Goal: Task Accomplishment & Management: Manage account settings

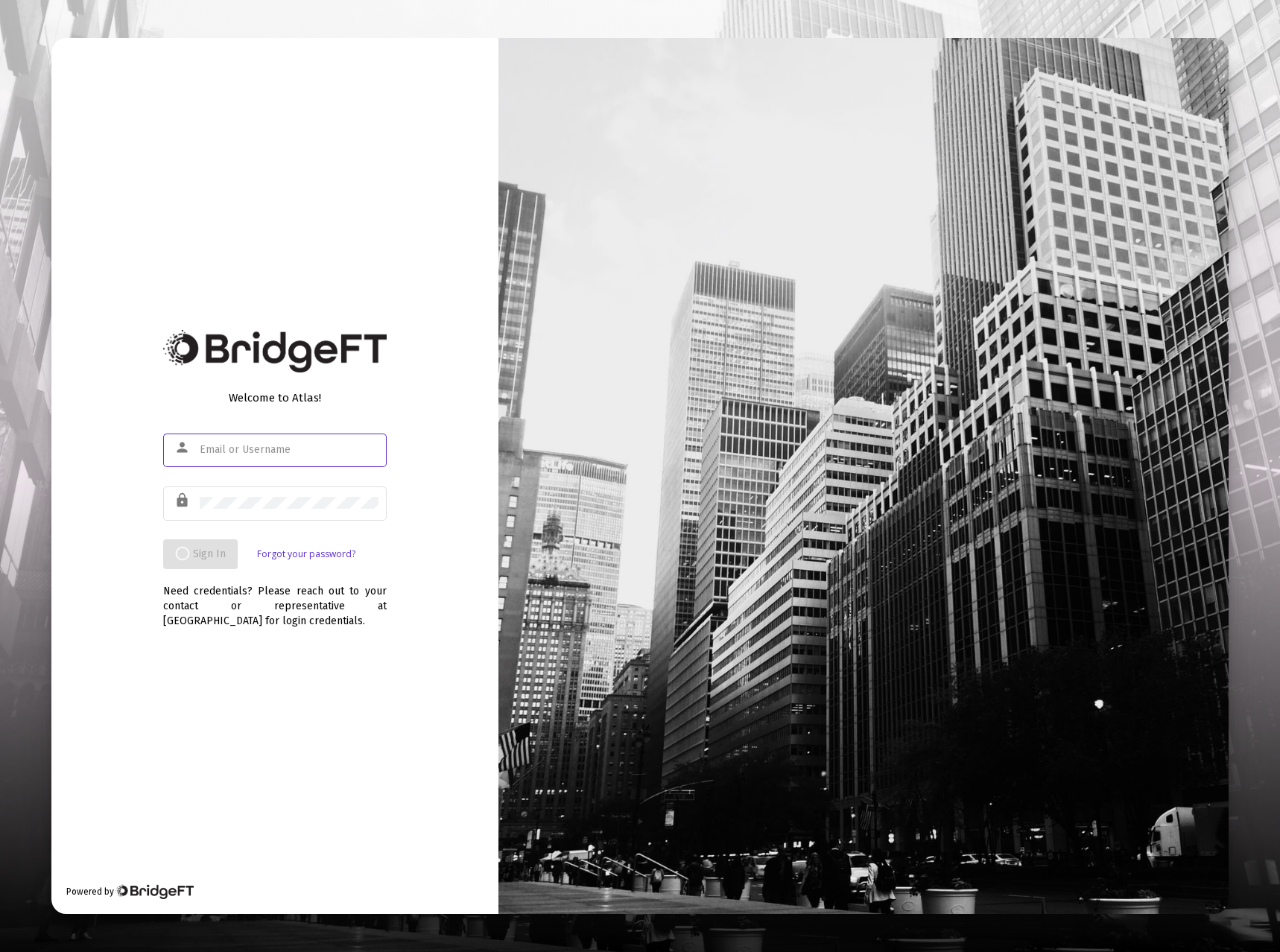
type input "[EMAIL_ADDRESS][DOMAIN_NAME]"
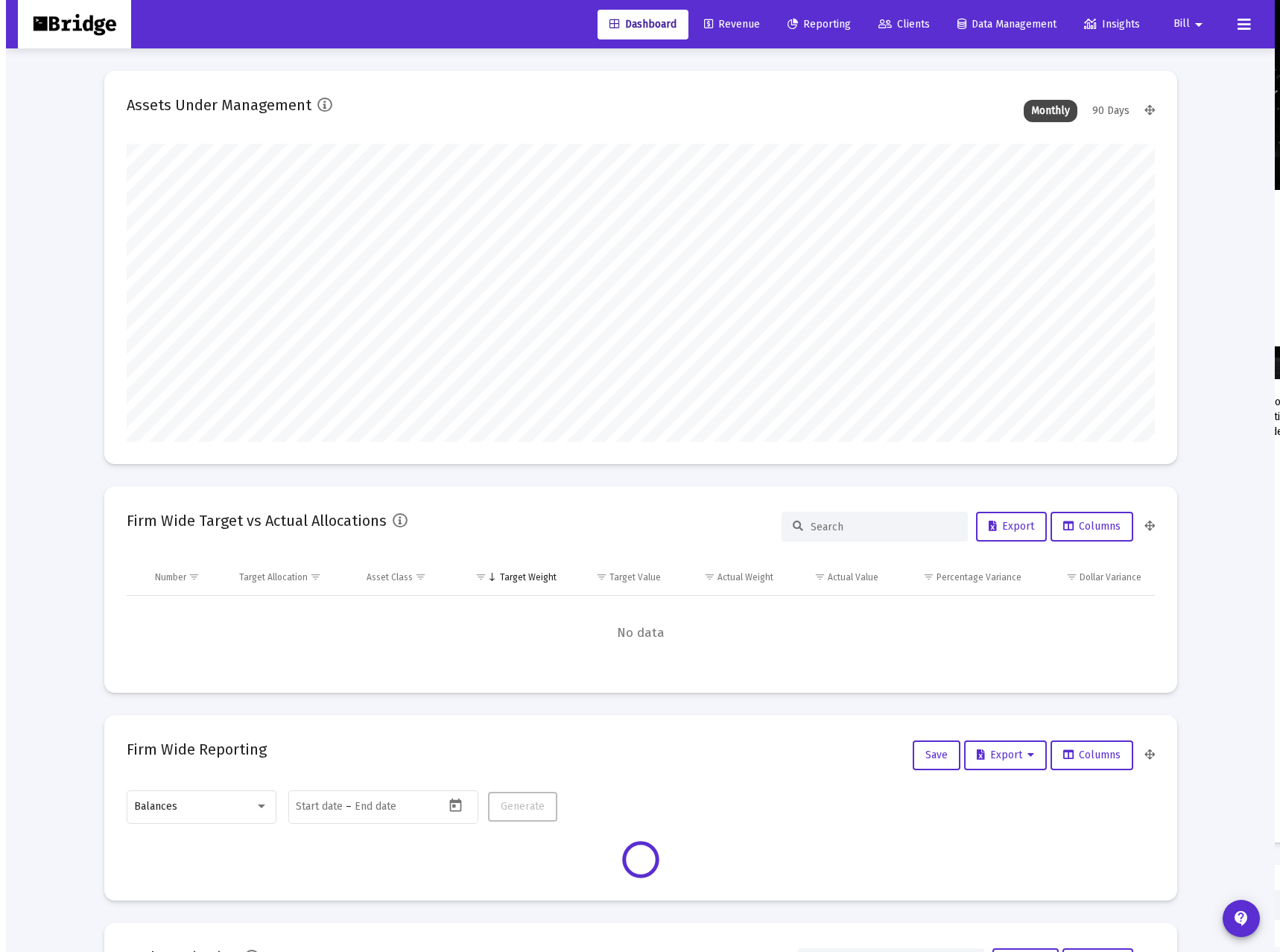
scroll to position [298, 553]
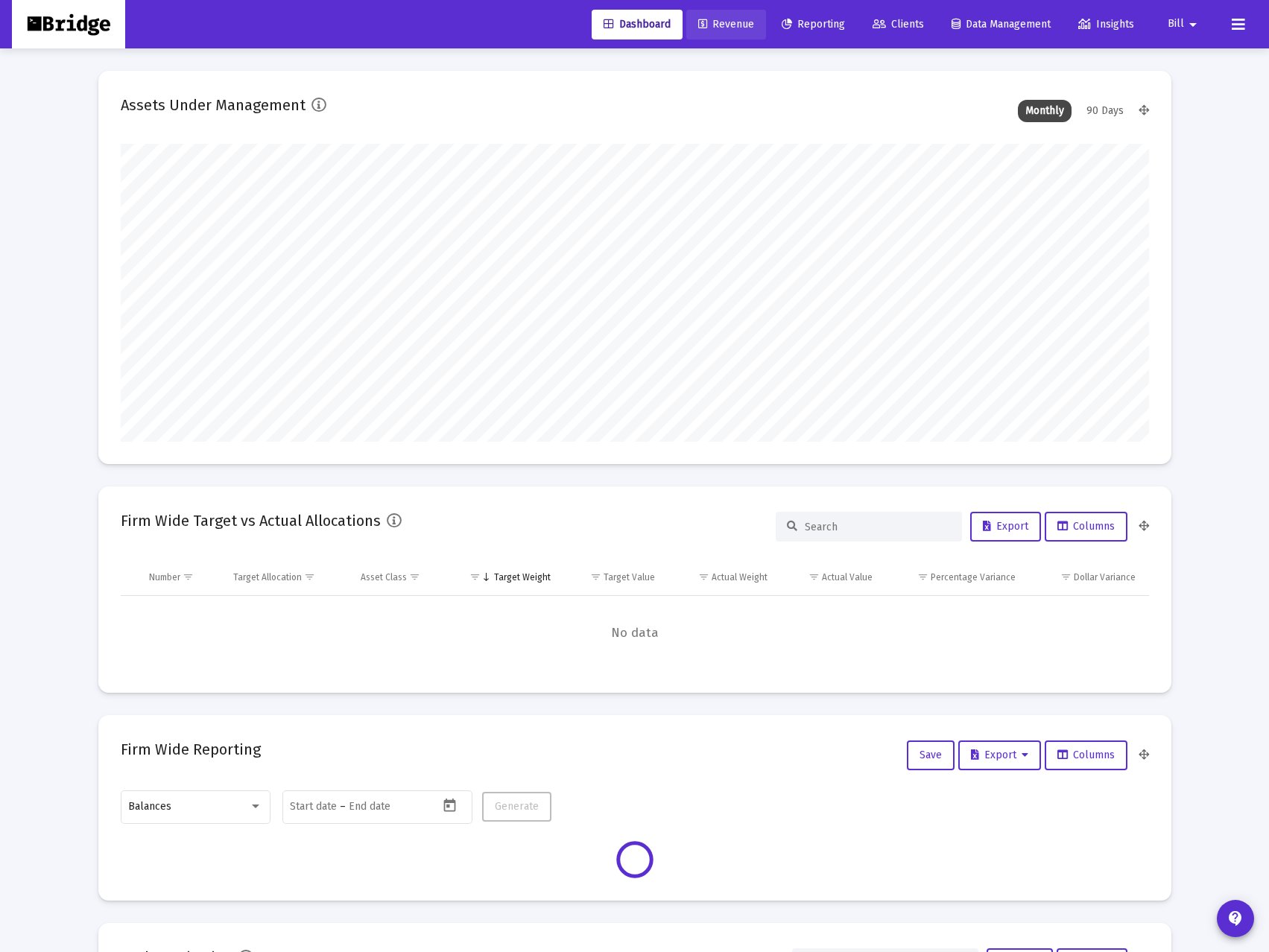
click at [723, 23] on span "Revenue" at bounding box center [726, 24] width 56 height 13
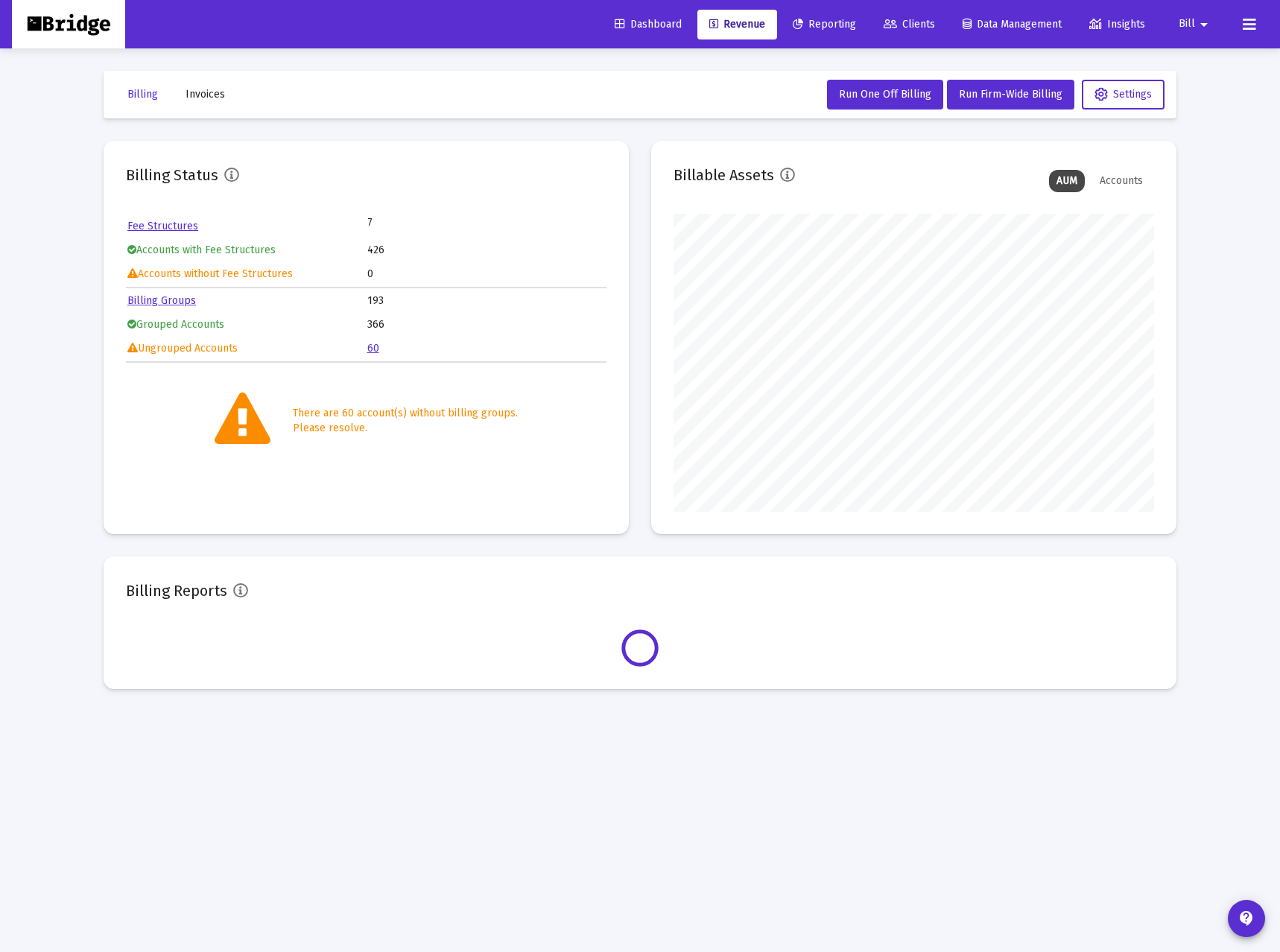
scroll to position [298, 480]
click at [906, 21] on span "Clients" at bounding box center [908, 24] width 51 height 13
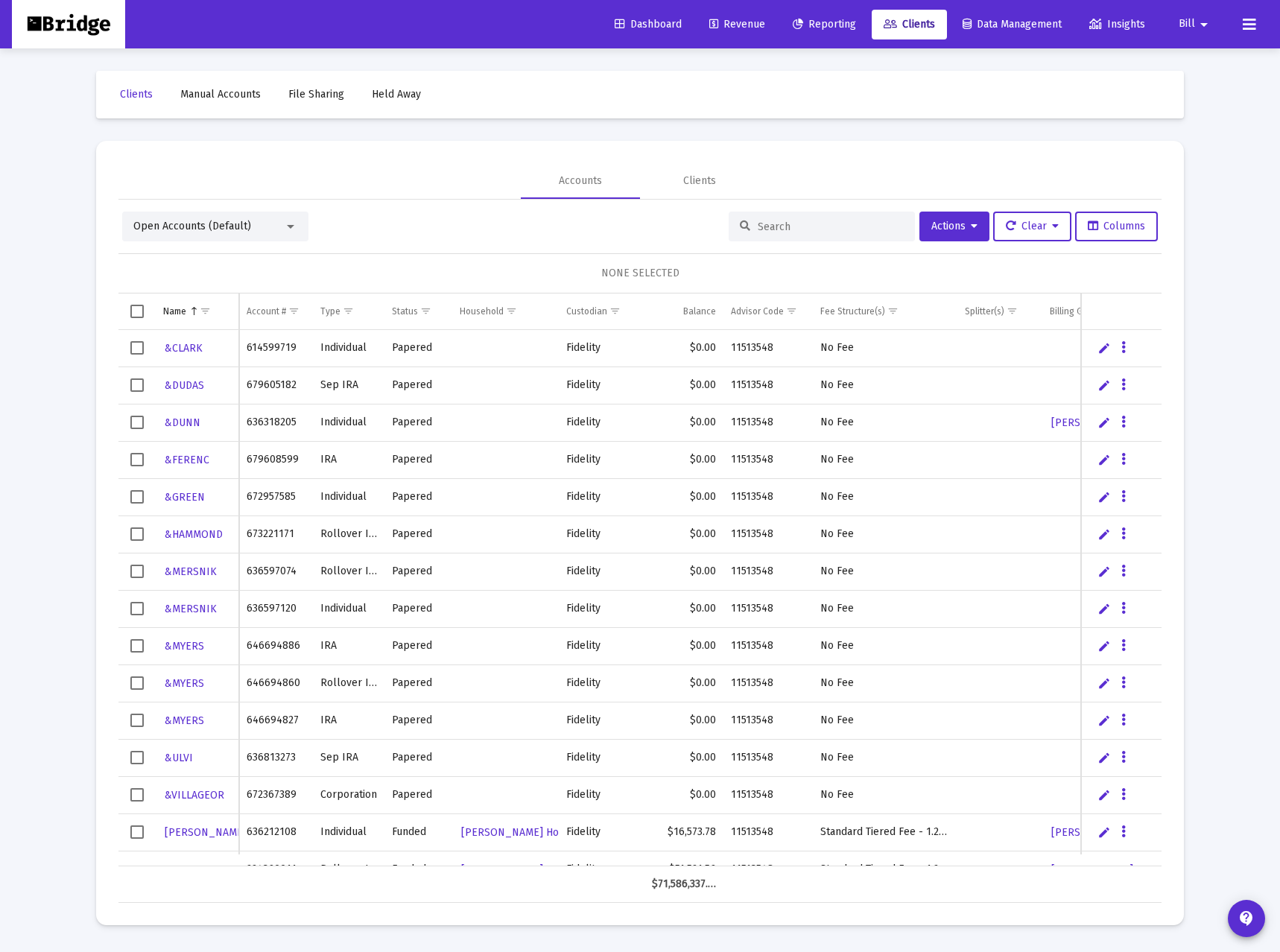
click at [783, 230] on input at bounding box center [830, 227] width 146 height 13
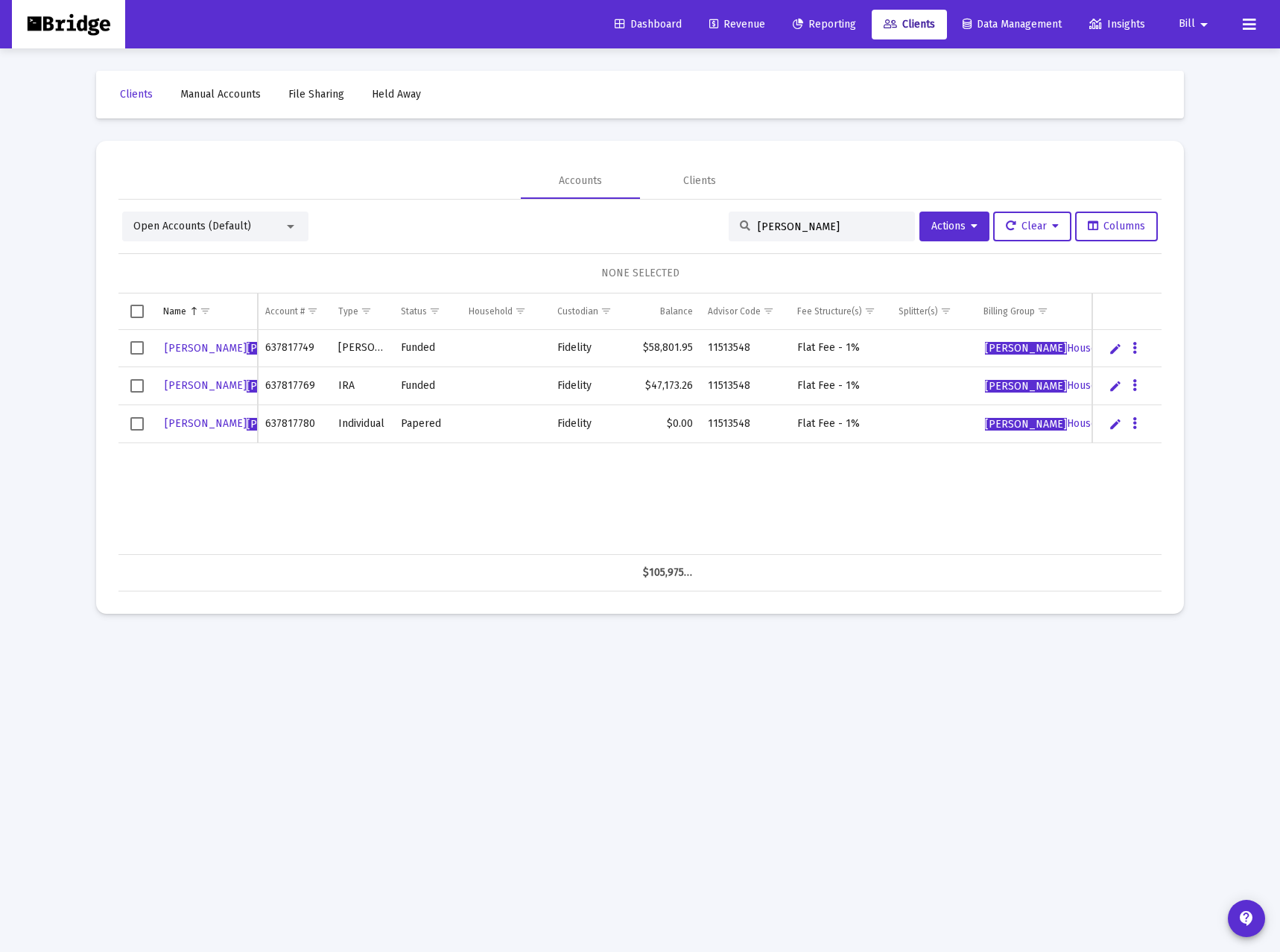
type input "[PERSON_NAME]"
click at [1118, 349] on link "Edit" at bounding box center [1115, 349] width 13 height 13
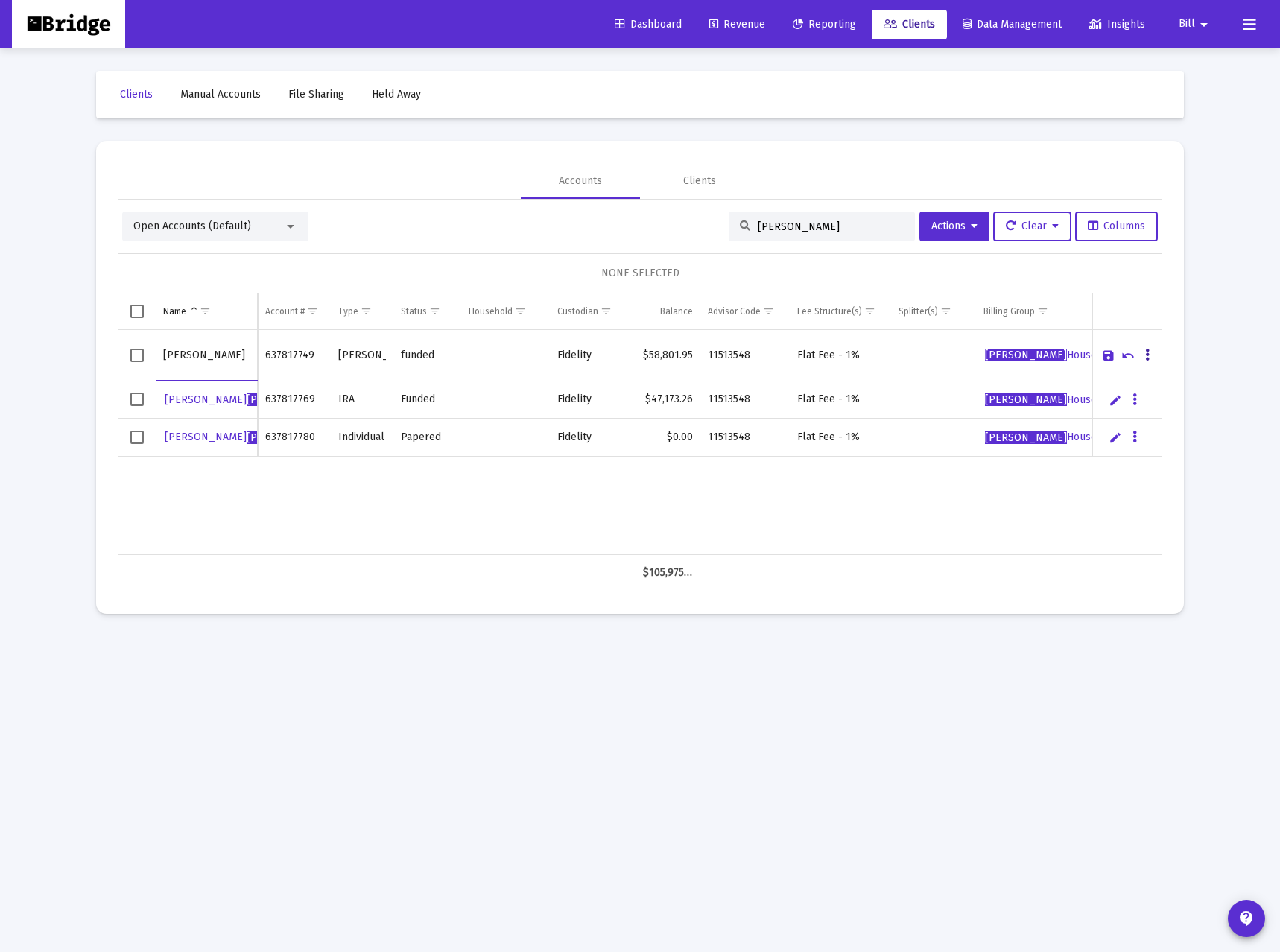
click at [1147, 349] on icon "Data grid" at bounding box center [1147, 355] width 5 height 18
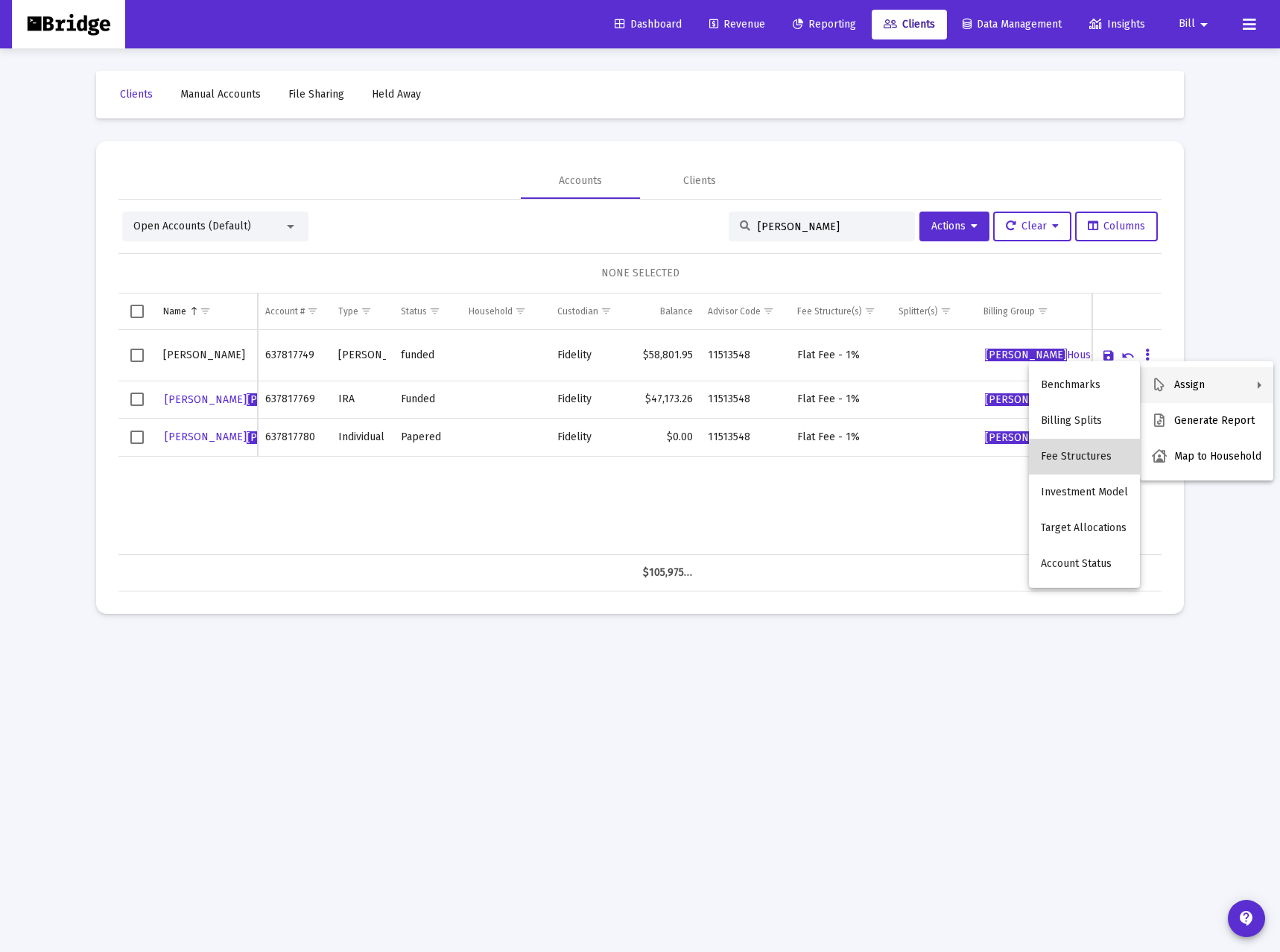
click at [1097, 448] on button "Fee Structures" at bounding box center [1084, 456] width 111 height 36
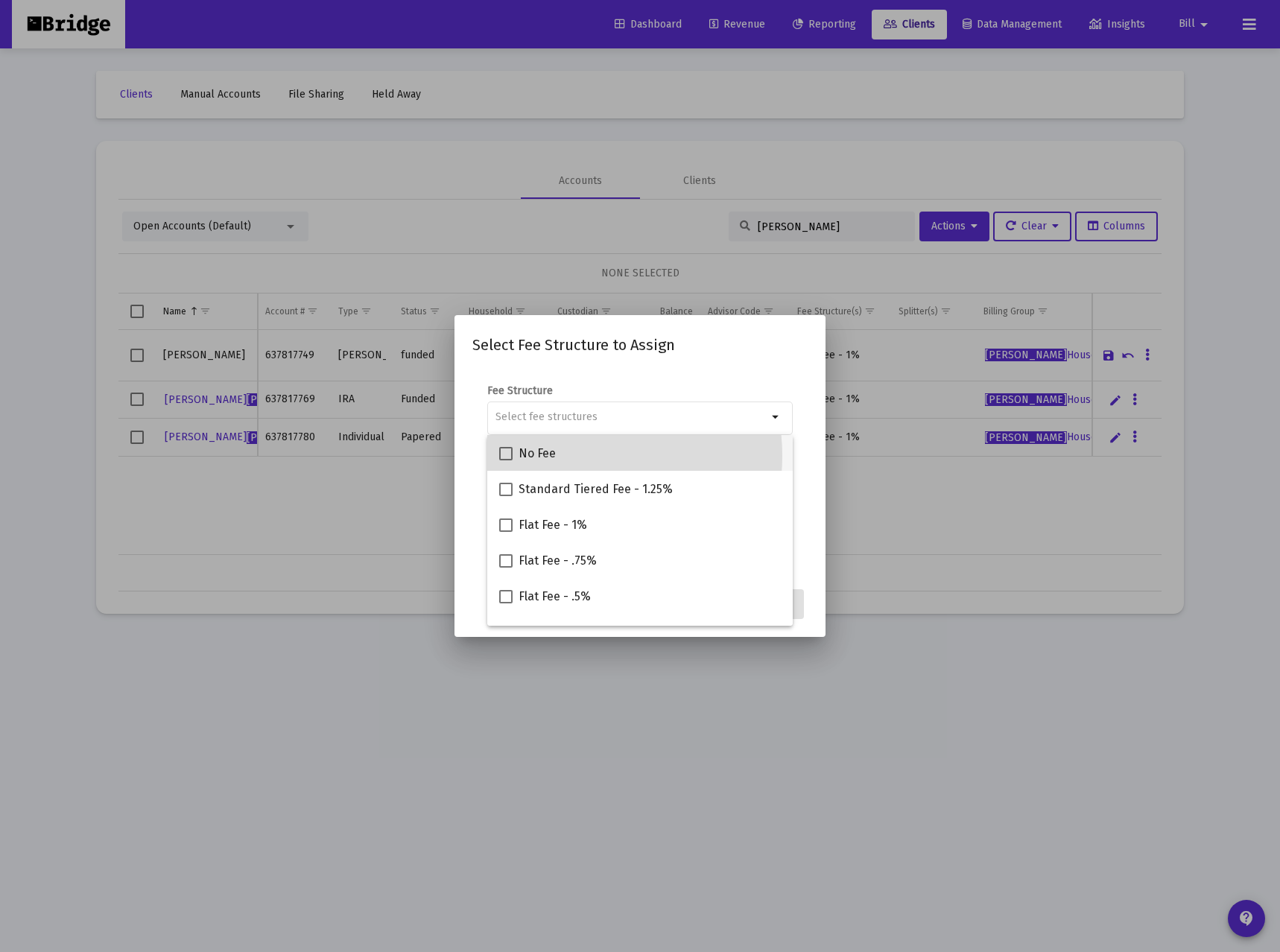
click at [564, 456] on div "No Fee" at bounding box center [640, 452] width 282 height 36
checkbox input "true"
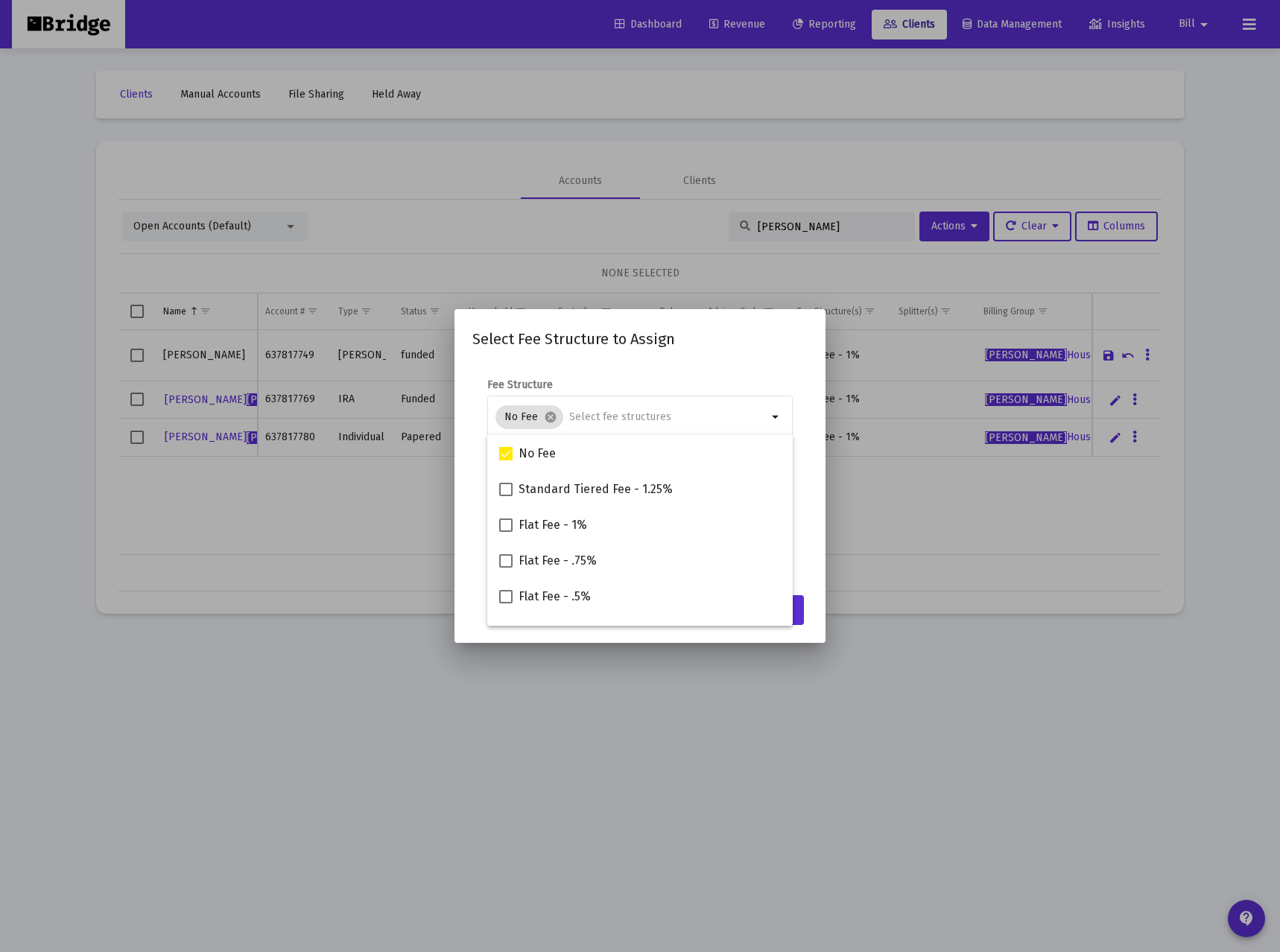
click at [799, 517] on form "Fee Structure No Fee cancel arrow_drop_down Notes You are assigning 1 account t…" at bounding box center [640, 472] width 336 height 190
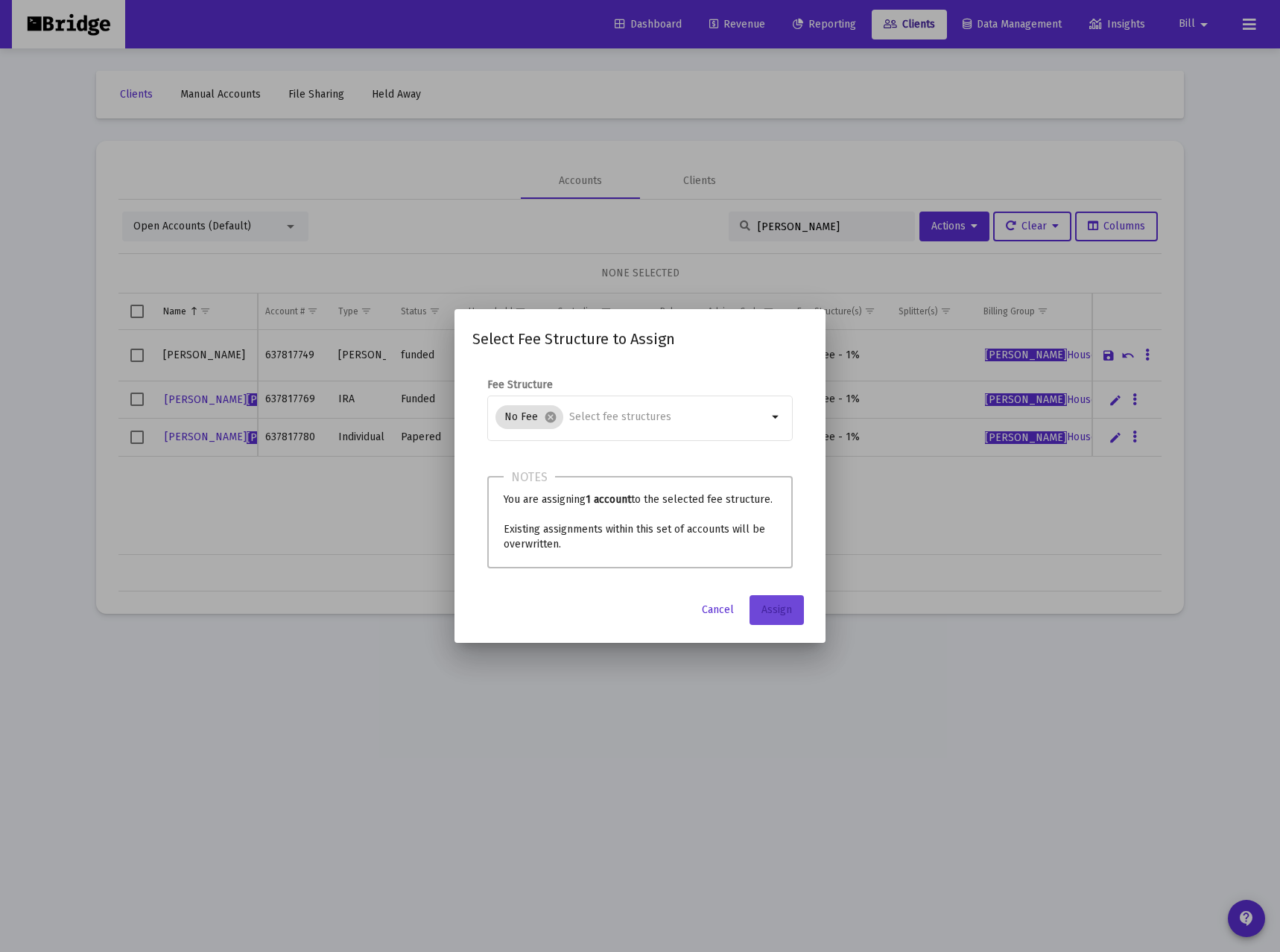
click at [779, 603] on span "Assign" at bounding box center [776, 610] width 31 height 13
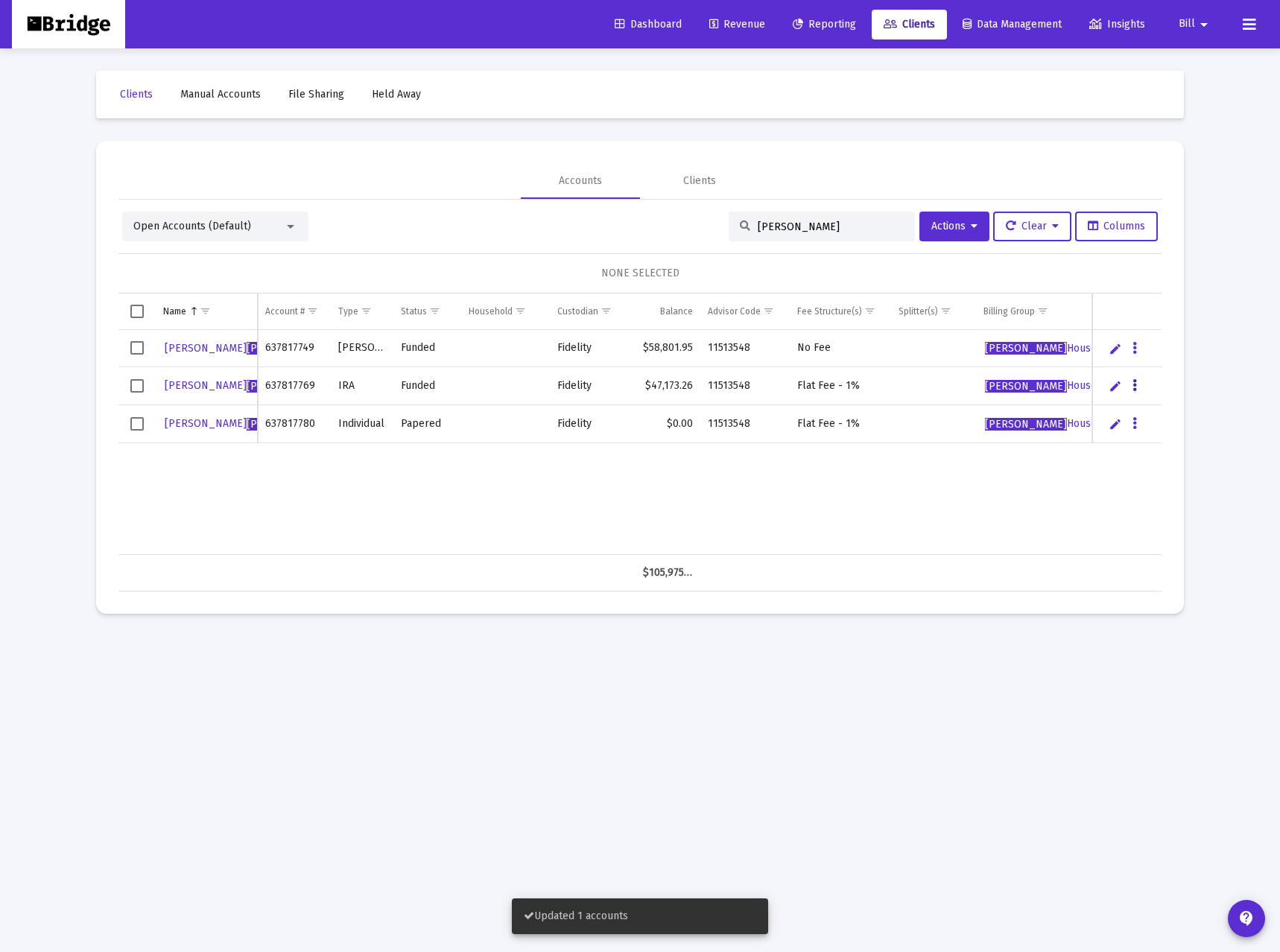
click at [1138, 386] on button "Data grid" at bounding box center [1134, 386] width 13 height 13
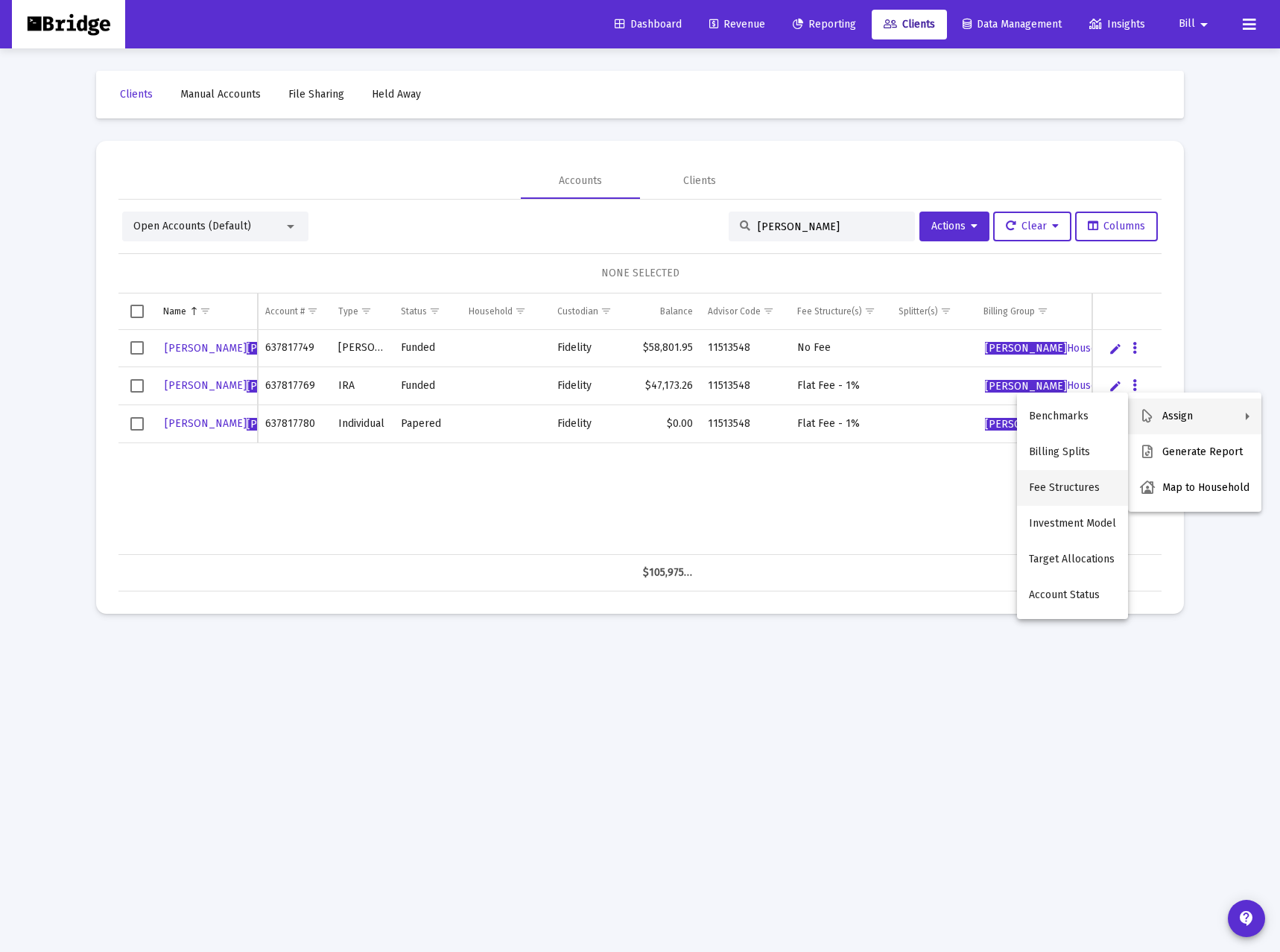
click at [1071, 478] on button "Fee Structures" at bounding box center [1072, 488] width 111 height 36
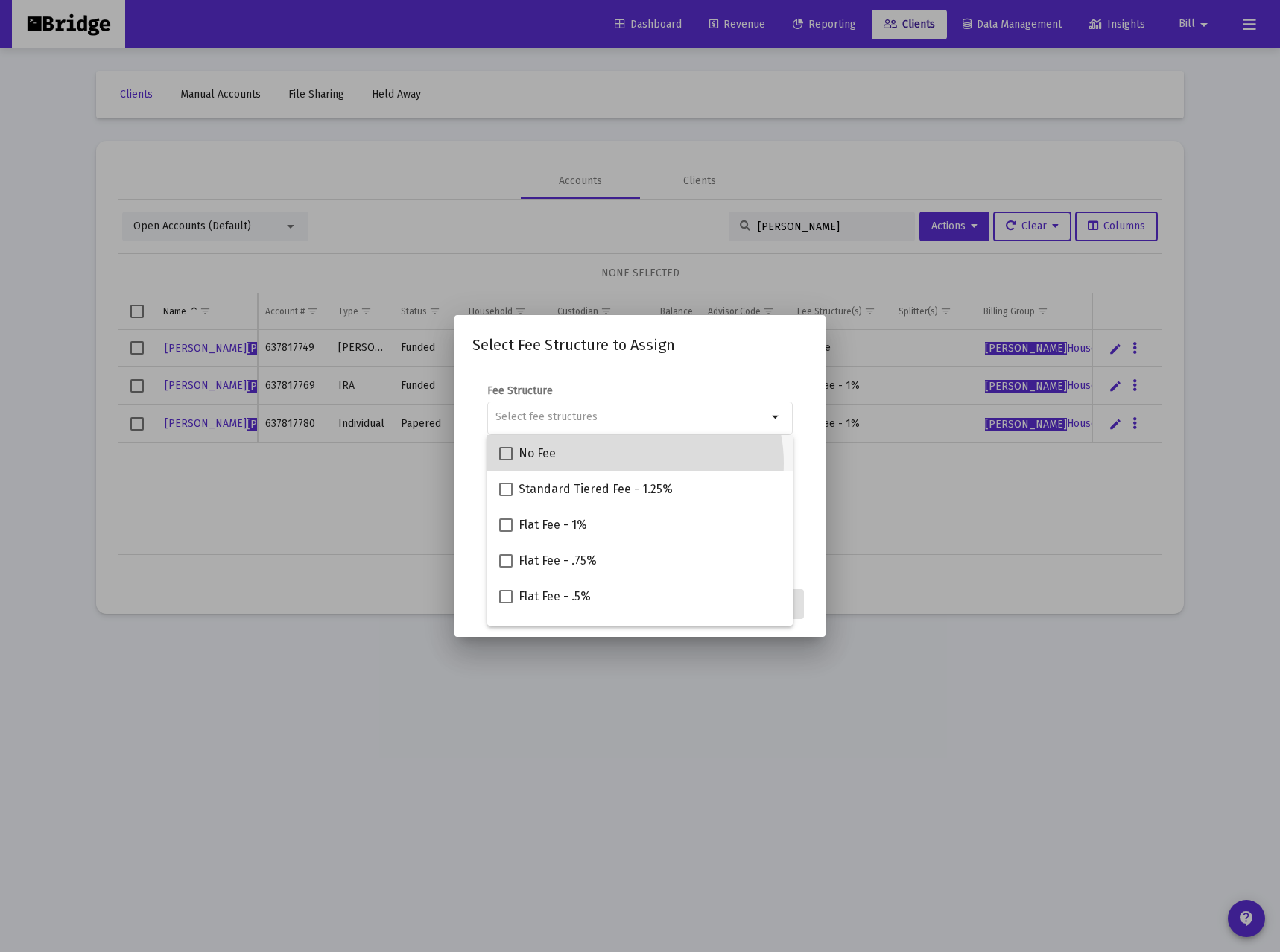
click at [630, 463] on div "No Fee" at bounding box center [640, 452] width 282 height 36
checkbox input "true"
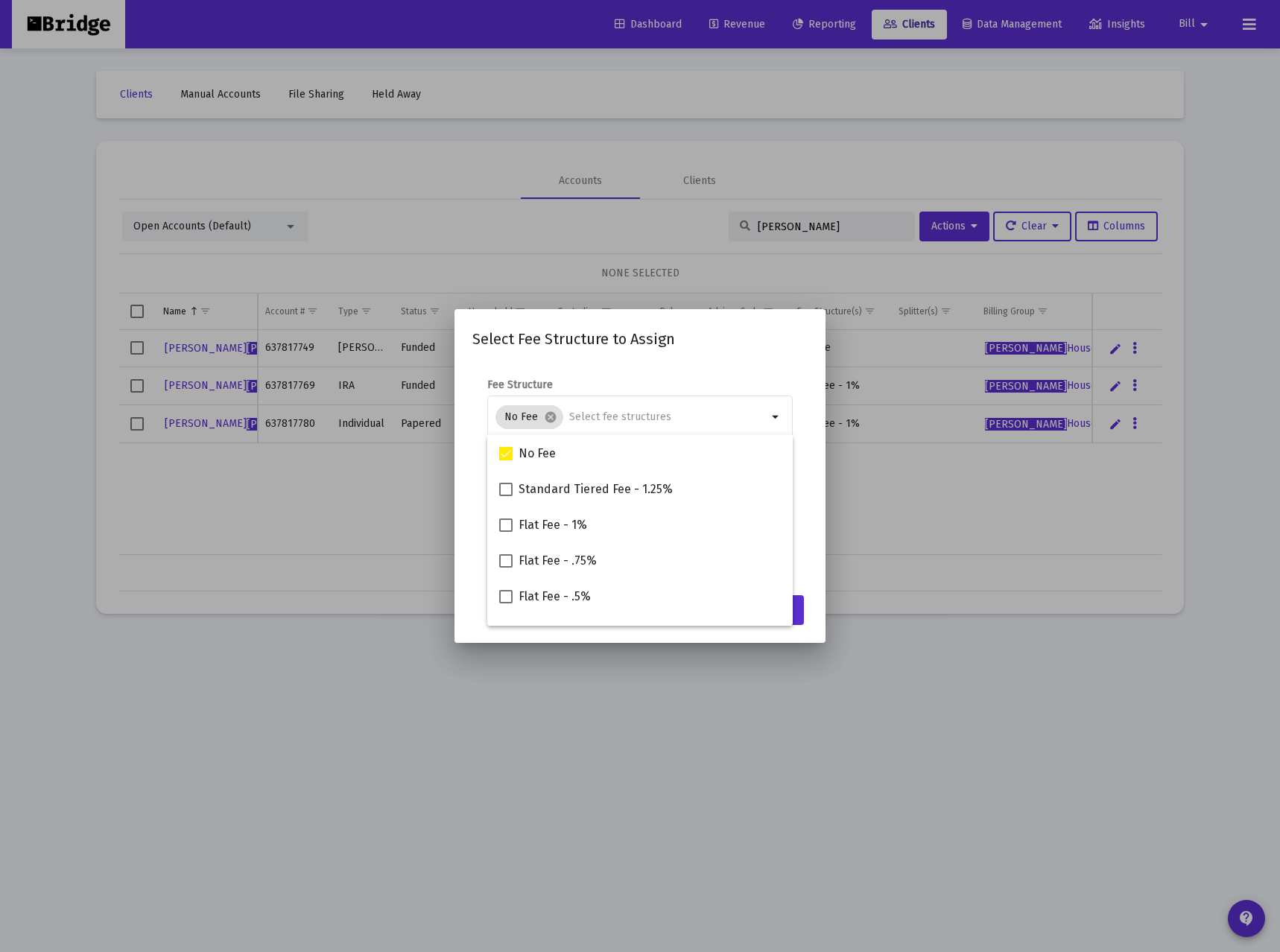
click at [814, 455] on mat-dialog-content "Fee Structure No Fee cancel arrow_drop_down Notes You are assigning 1 account t…" at bounding box center [640, 474] width 371 height 222
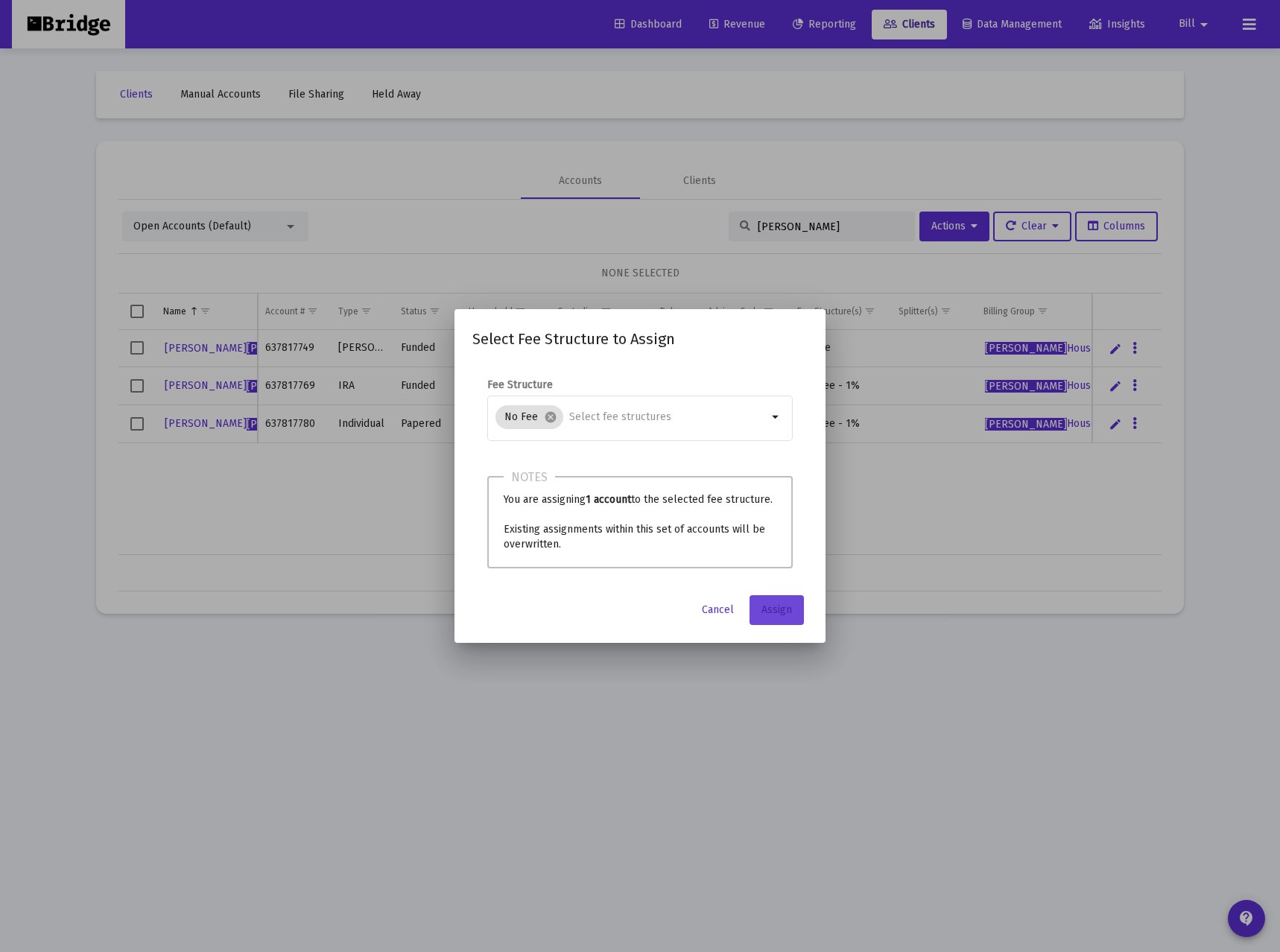
click at [786, 603] on span "Assign" at bounding box center [776, 610] width 31 height 13
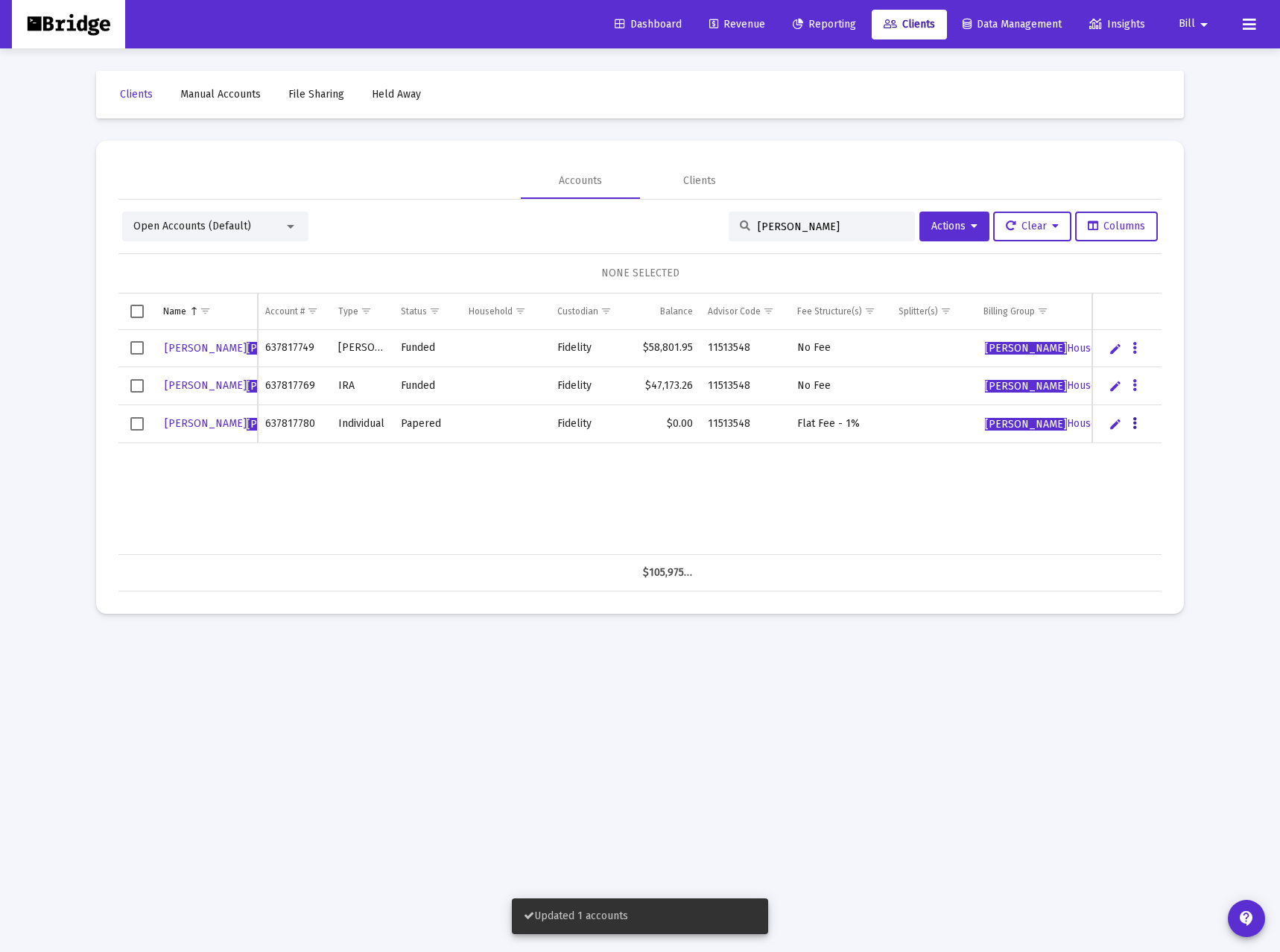
click at [1136, 420] on button "Data grid" at bounding box center [1134, 424] width 13 height 13
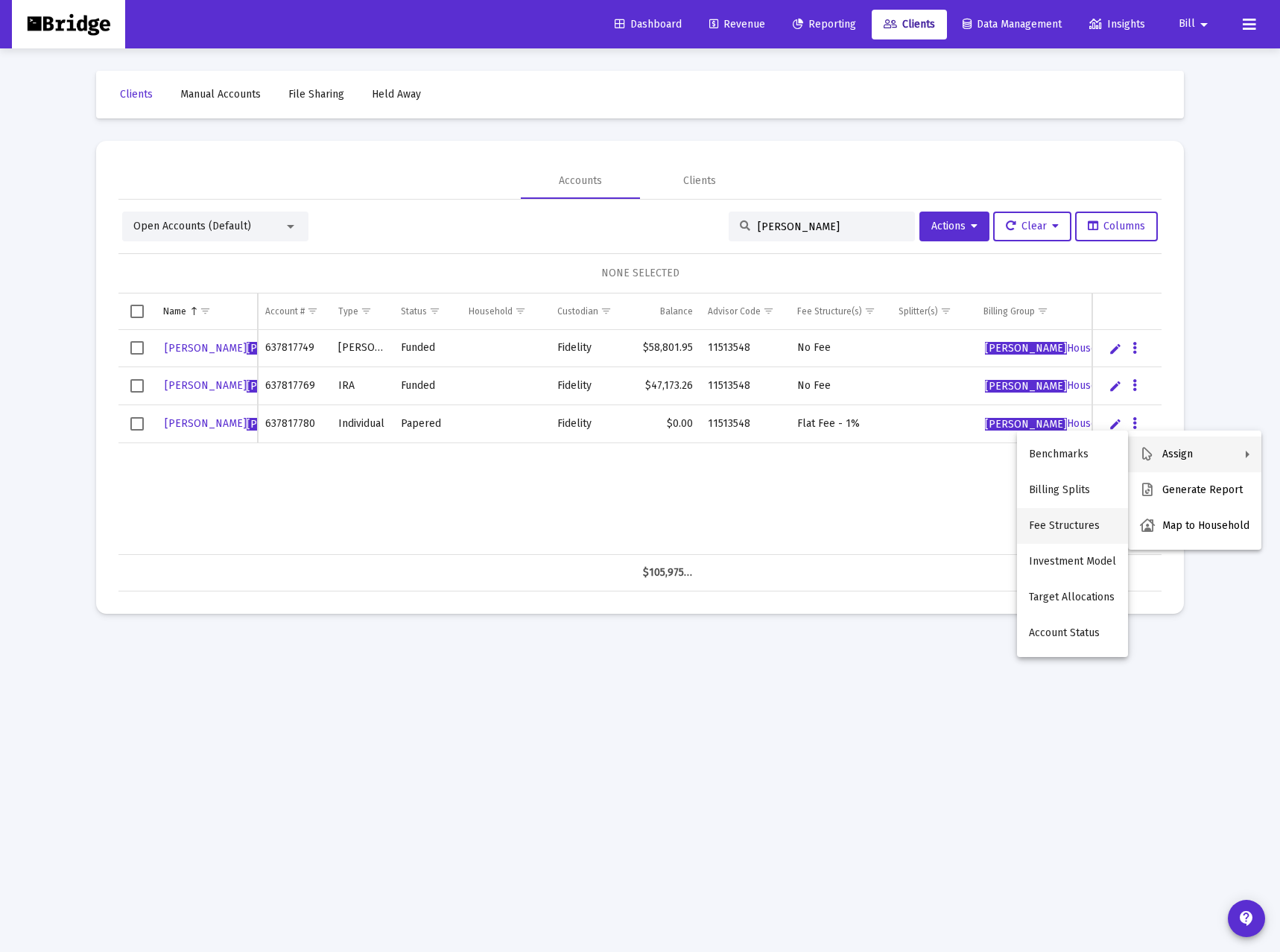
click at [1059, 532] on button "Fee Structures" at bounding box center [1072, 526] width 111 height 36
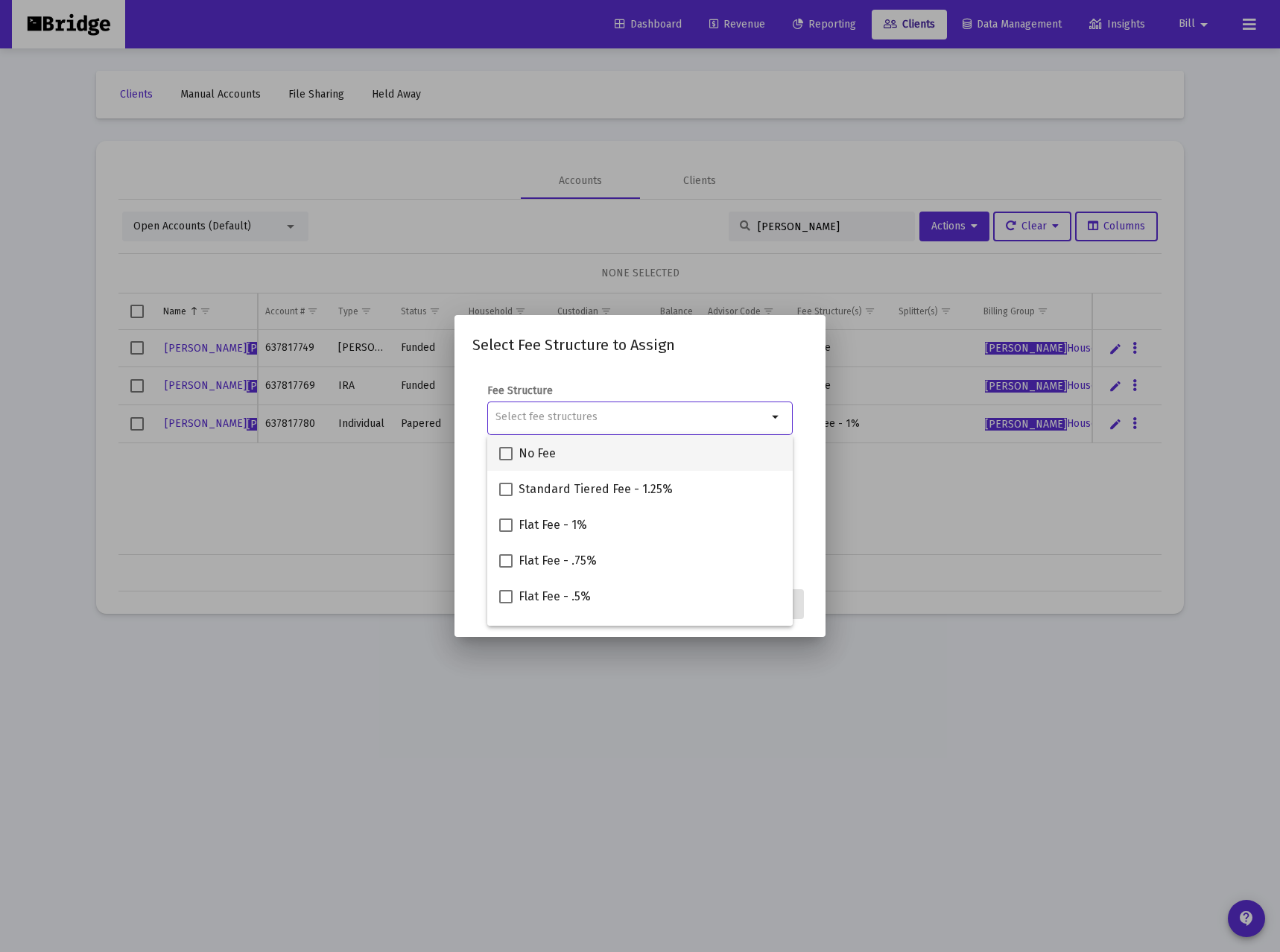
click at [537, 444] on mat-checkbox "No Fee" at bounding box center [526, 452] width 57 height 36
click at [524, 446] on span "No Fee" at bounding box center [537, 453] width 37 height 18
click at [506, 461] on input "No Fee" at bounding box center [505, 461] width 1 height 1
checkbox input "true"
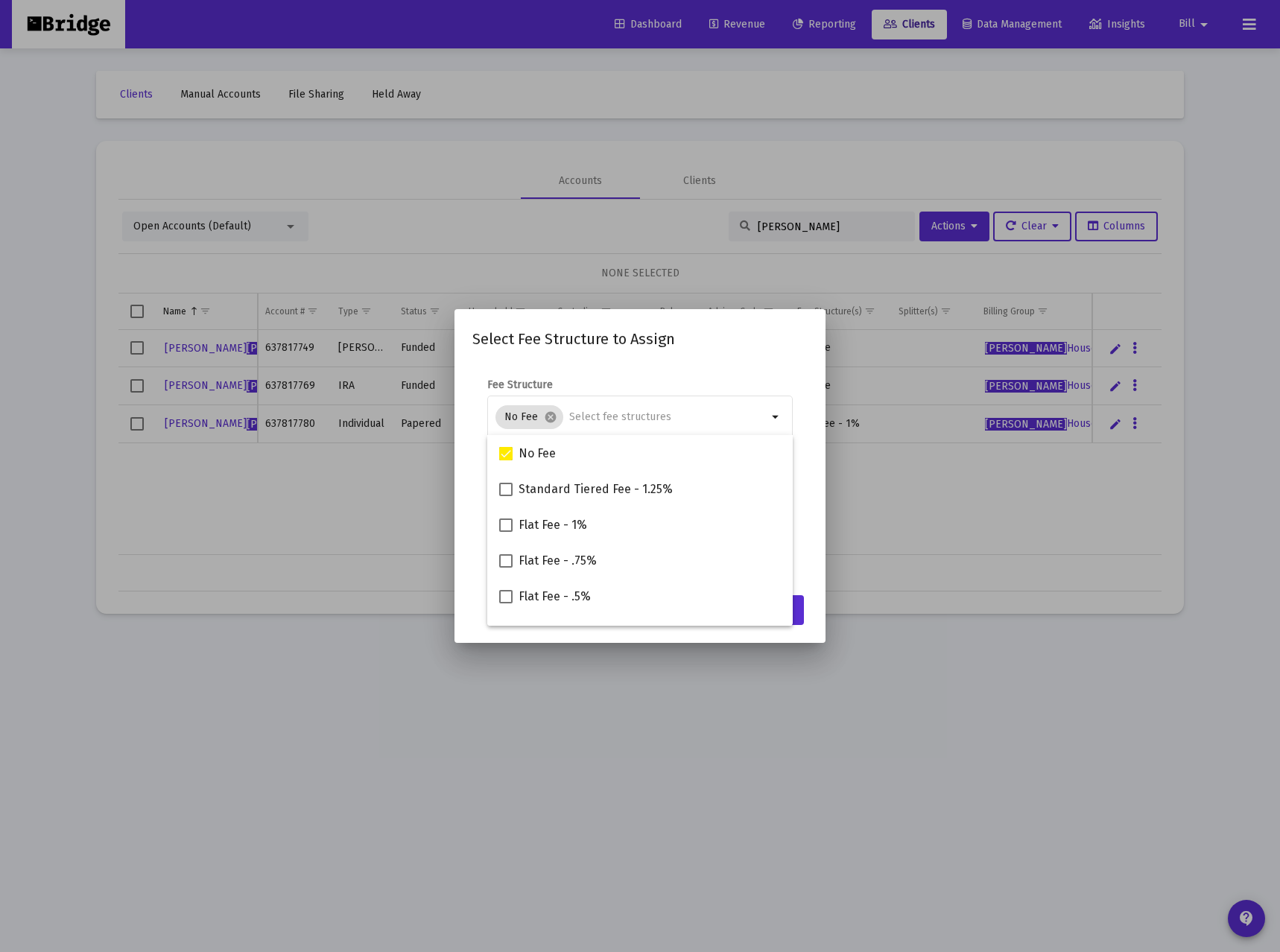
click at [805, 556] on form "Fee Structure No Fee cancel arrow_drop_down Notes You are assigning 1 account t…" at bounding box center [640, 472] width 336 height 190
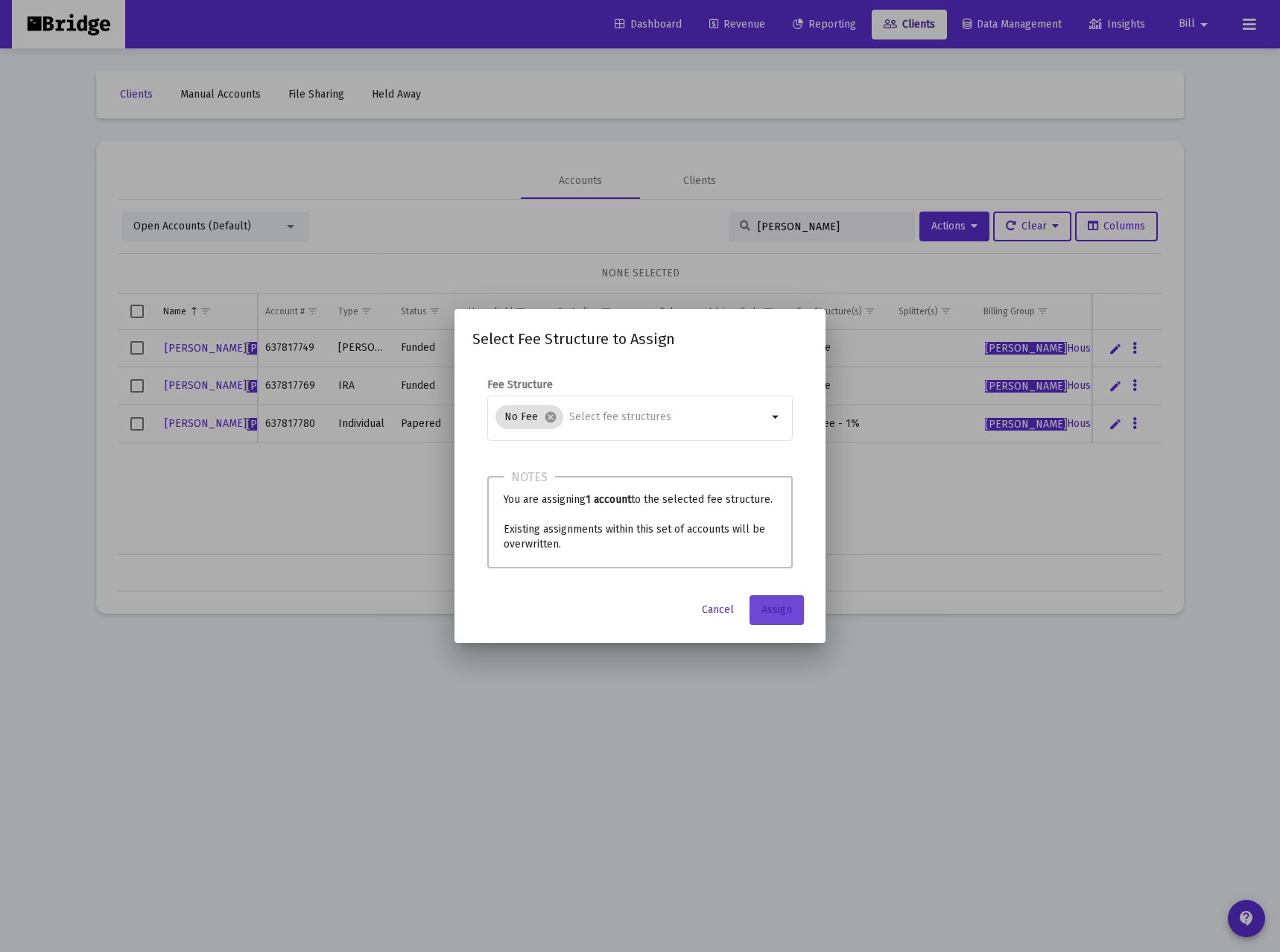
click at [771, 608] on span "Assign" at bounding box center [776, 610] width 31 height 13
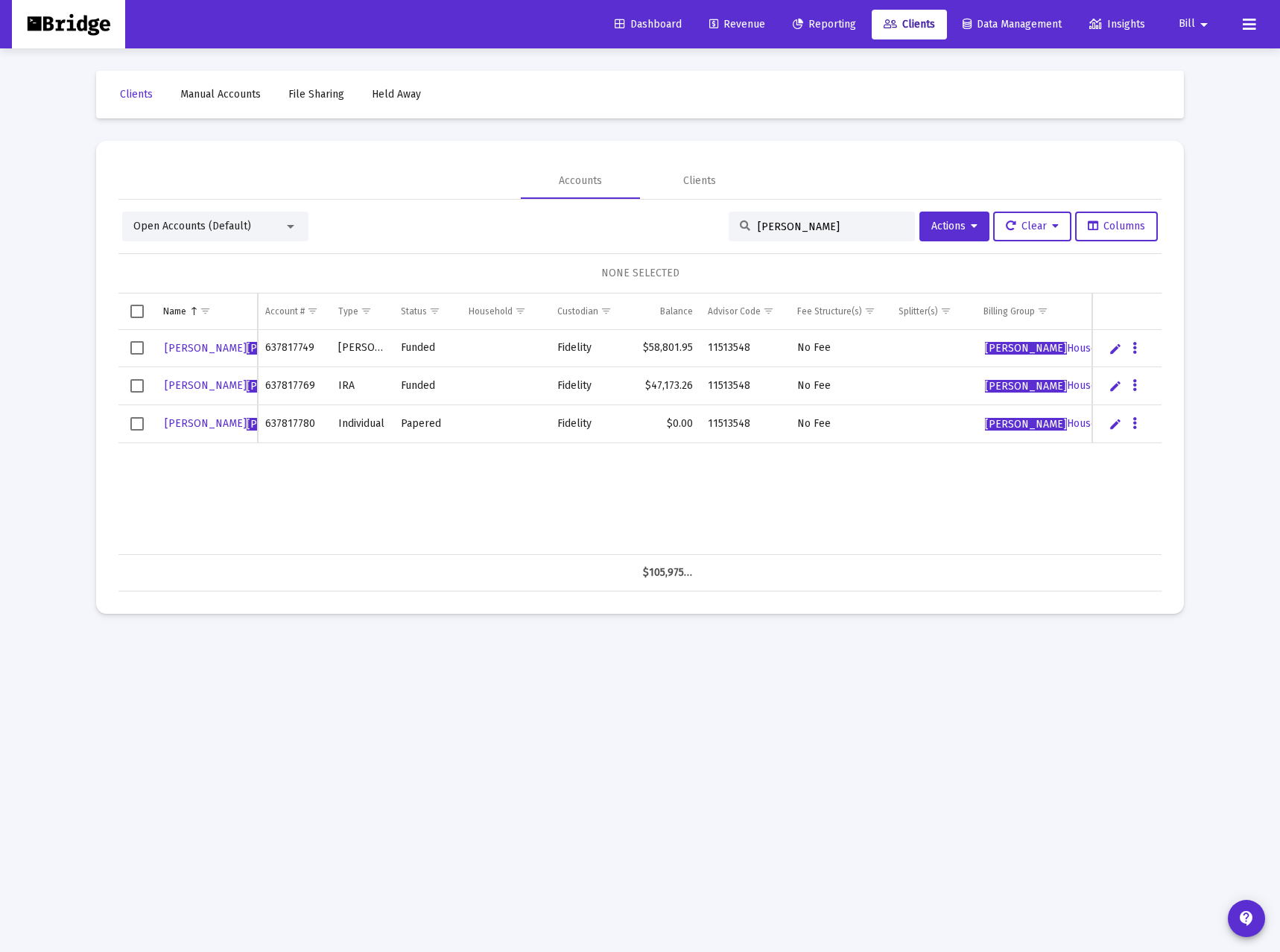
click at [1187, 29] on span "Bill" at bounding box center [1186, 24] width 17 height 13
click at [1205, 108] on button "Logout" at bounding box center [1206, 99] width 89 height 36
